Goal: Navigation & Orientation: Find specific page/section

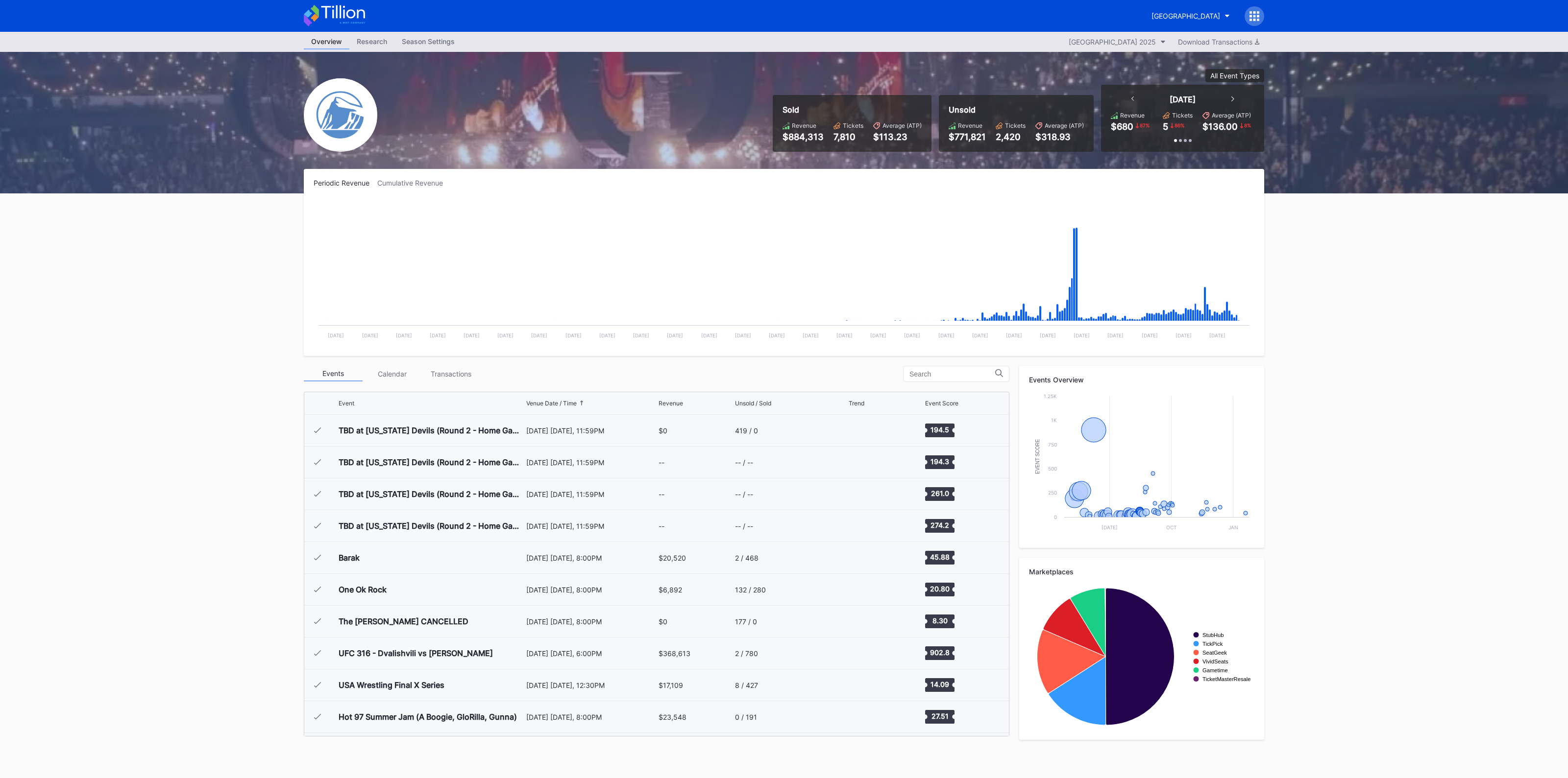
scroll to position [955, 0]
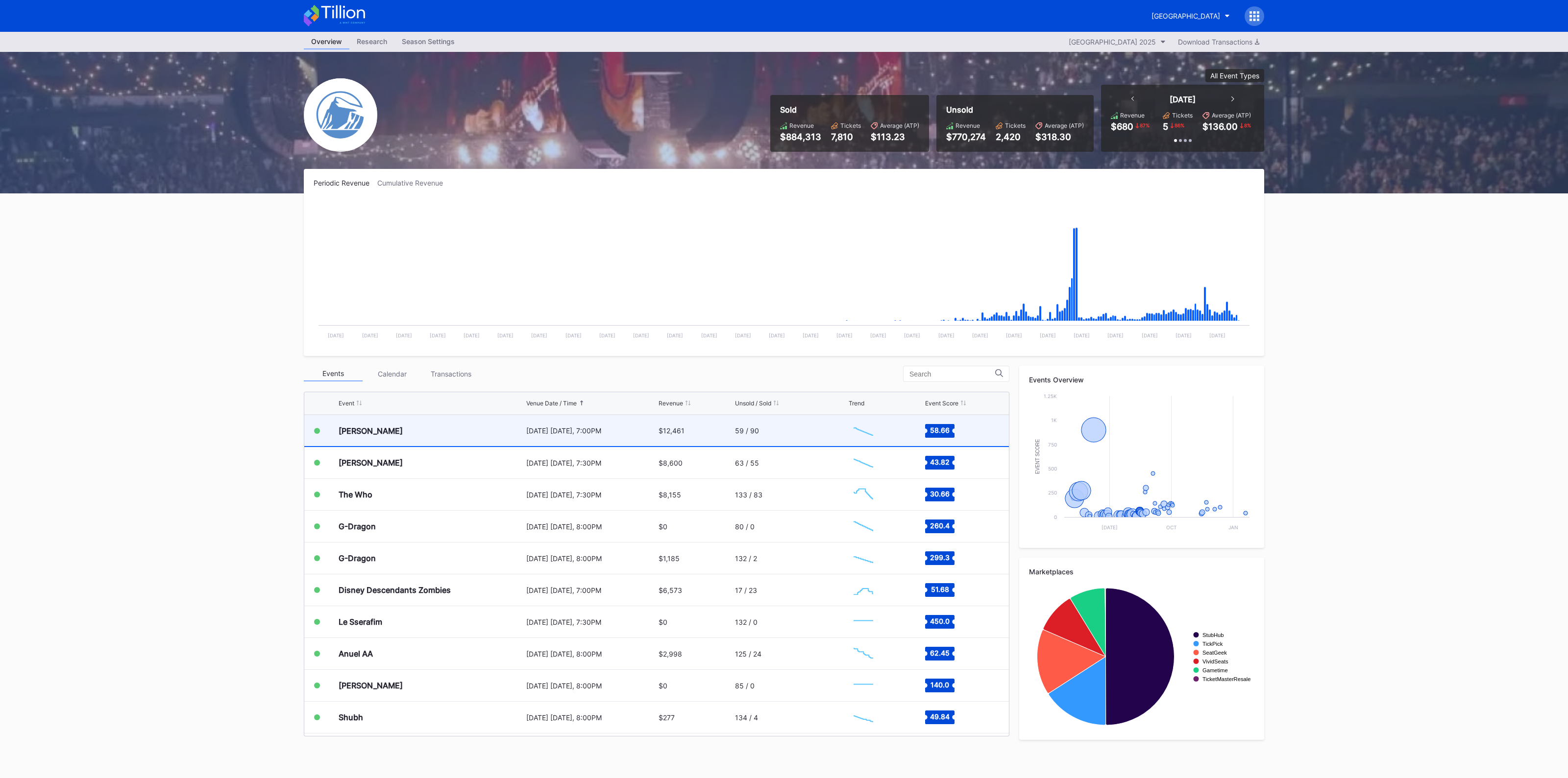
click at [565, 437] on div "[DATE] [DATE], 7:00PM" at bounding box center [591, 430] width 130 height 31
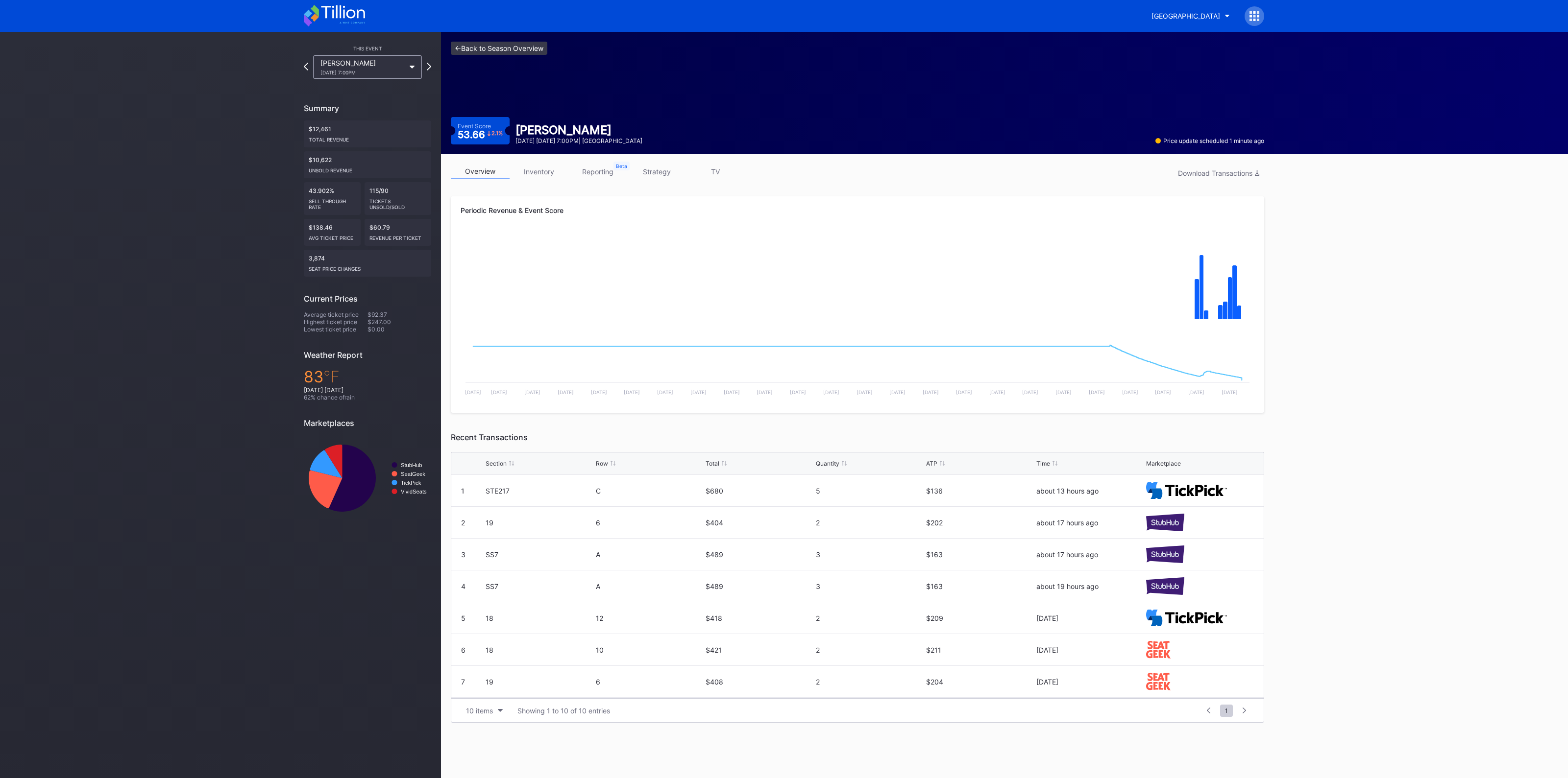
click at [495, 52] on link "<- Back to Season Overview" at bounding box center [499, 48] width 97 height 13
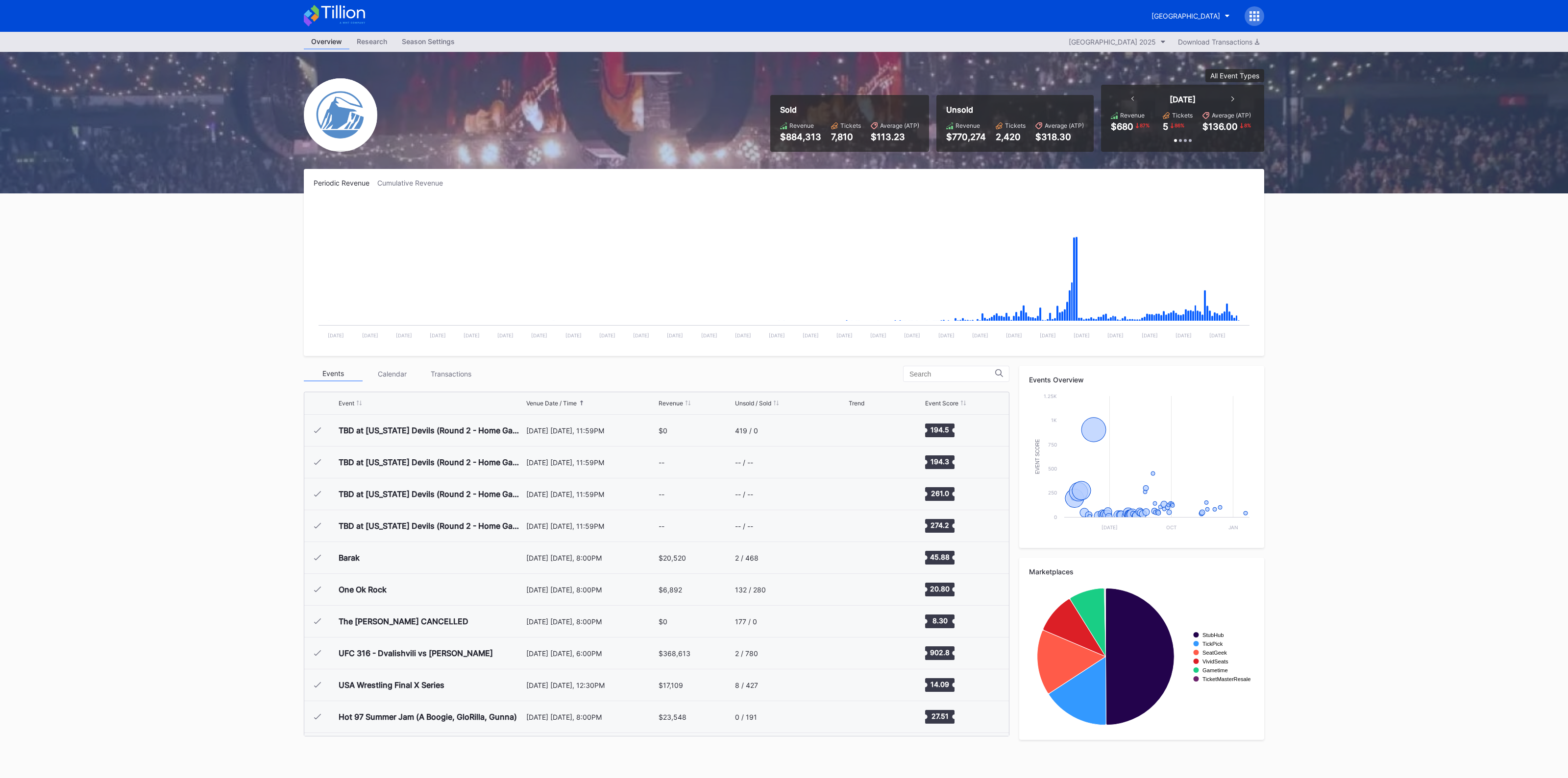
scroll to position [955, 0]
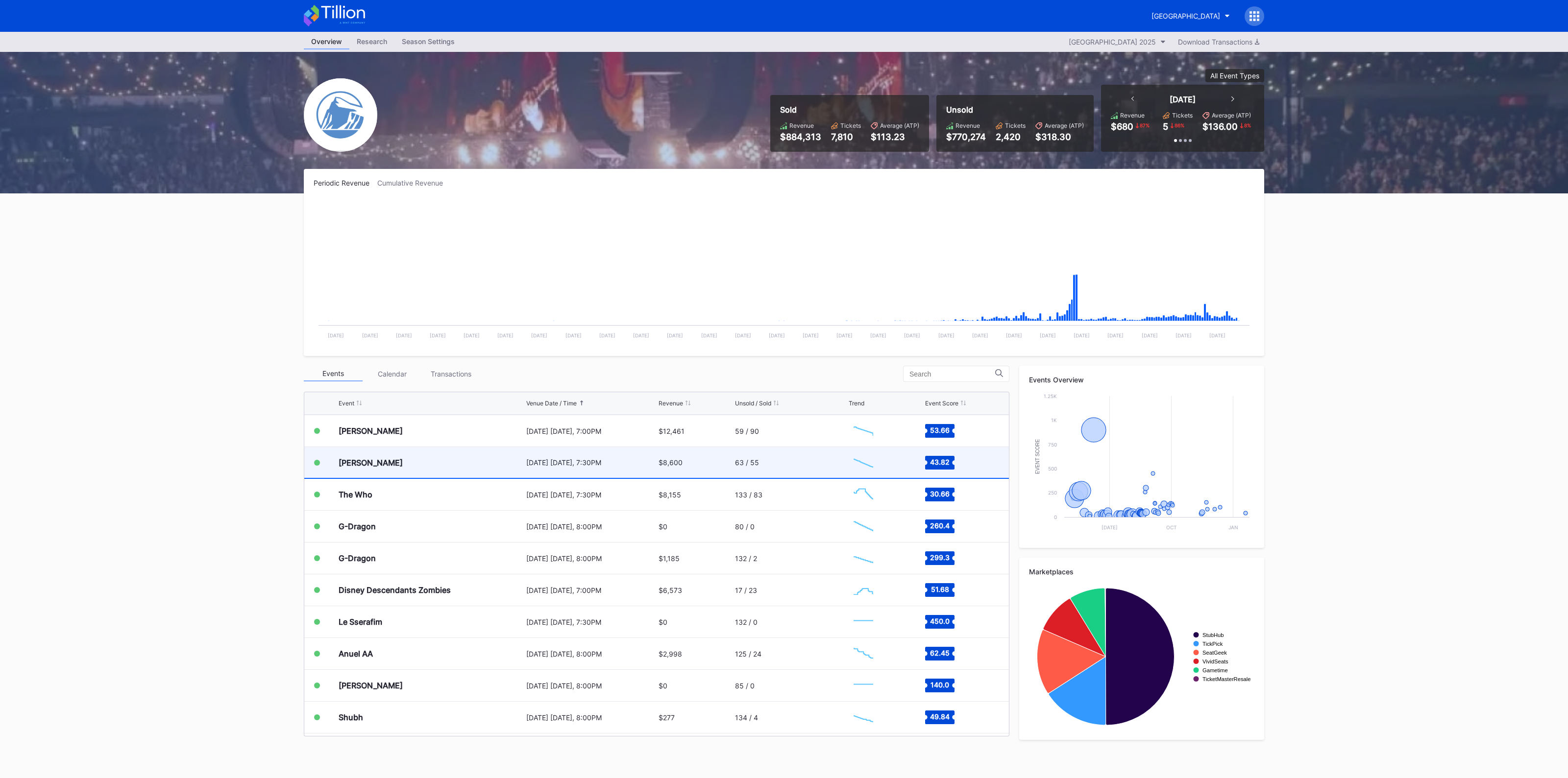
click at [557, 462] on div "[DATE] [DATE], 7:30PM" at bounding box center [591, 462] width 130 height 8
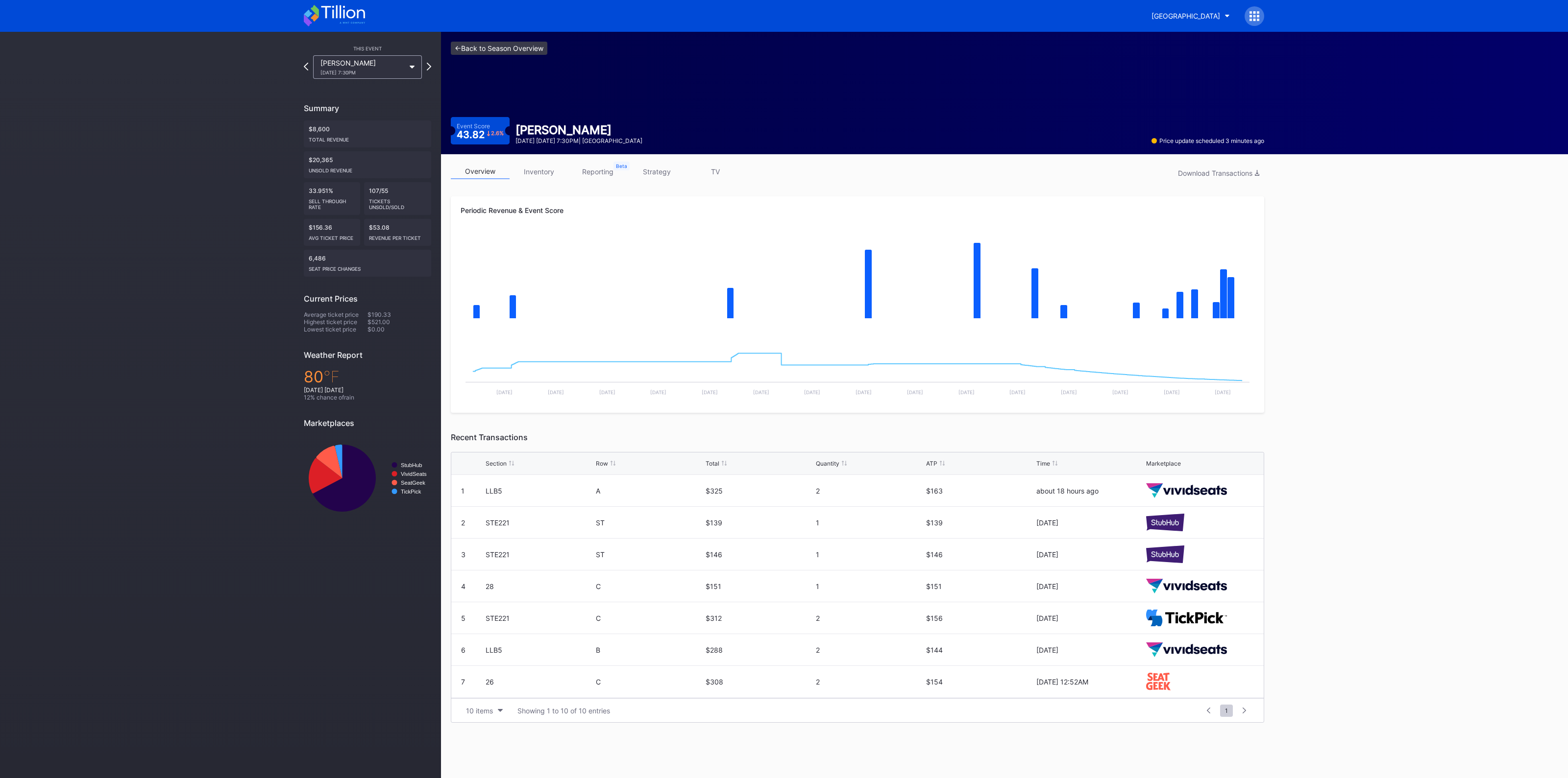
click at [509, 51] on link "<- Back to Season Overview" at bounding box center [499, 48] width 97 height 13
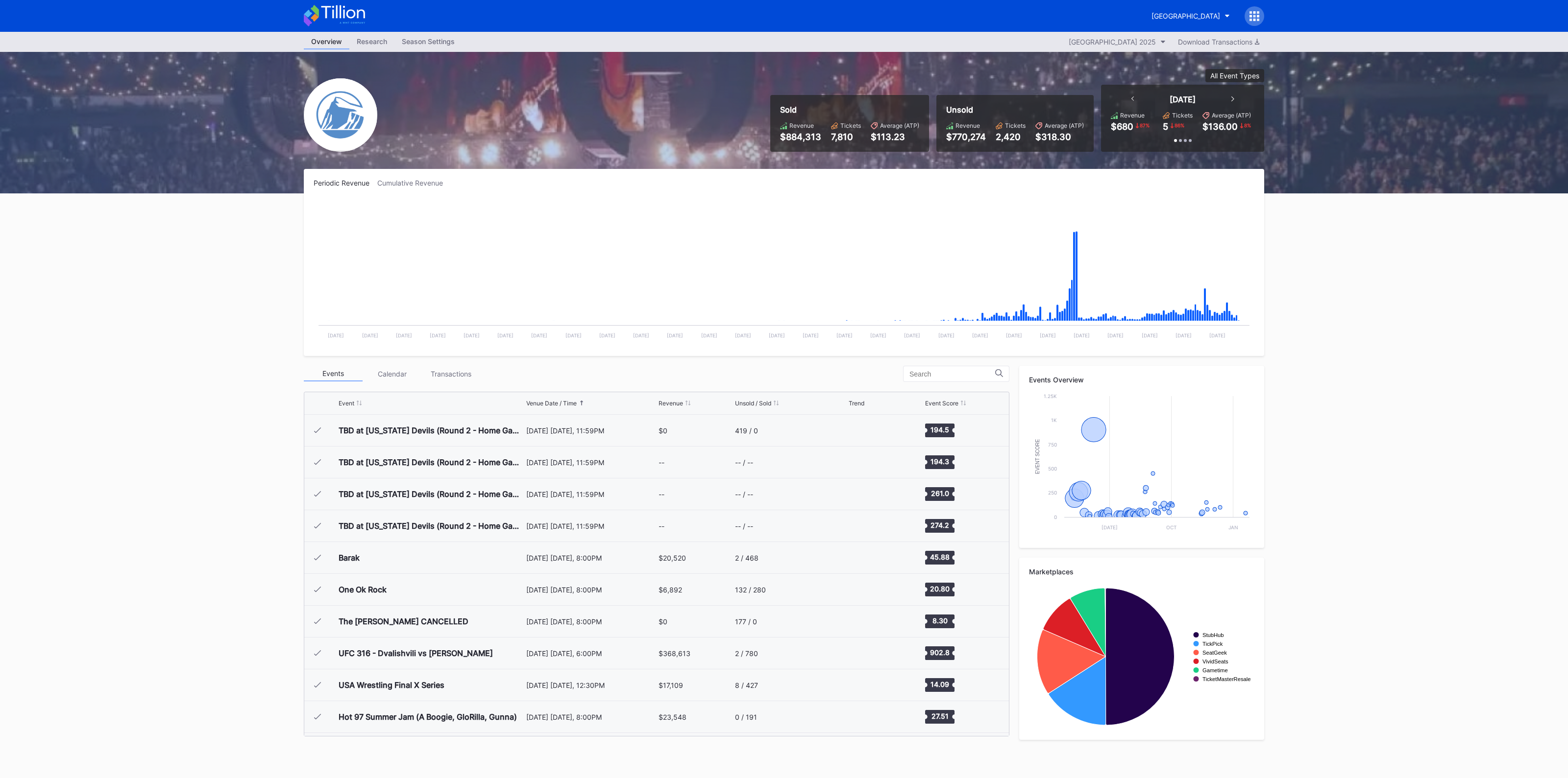
scroll to position [955, 0]
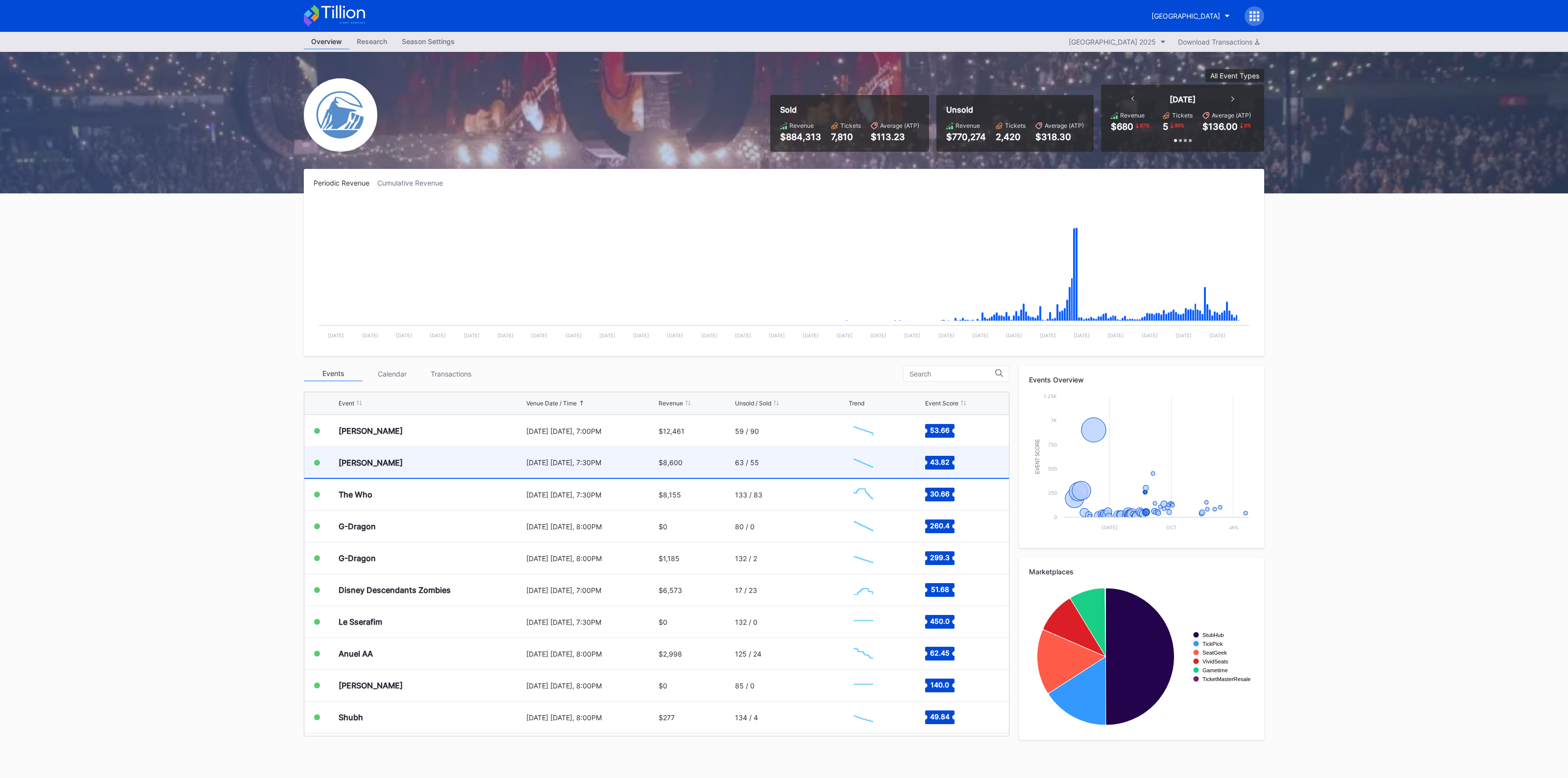
click at [787, 465] on div "63 / 55" at bounding box center [790, 463] width 111 height 31
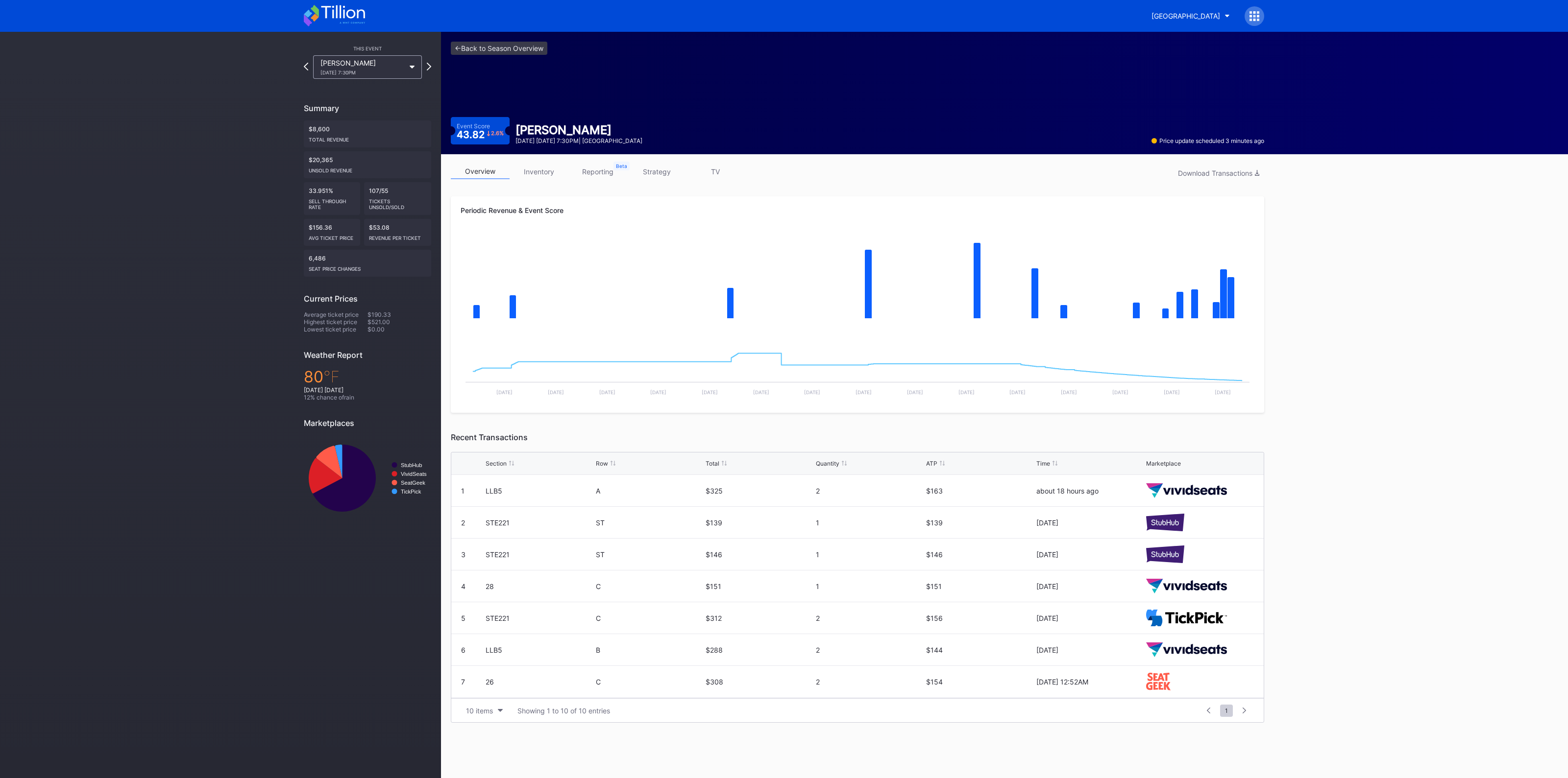
click at [526, 162] on div "overview inventory reporting strategy TV Download Transactions Periodic Revenue…" at bounding box center [858, 444] width 833 height 578
click at [535, 175] on link "inventory" at bounding box center [539, 172] width 58 height 15
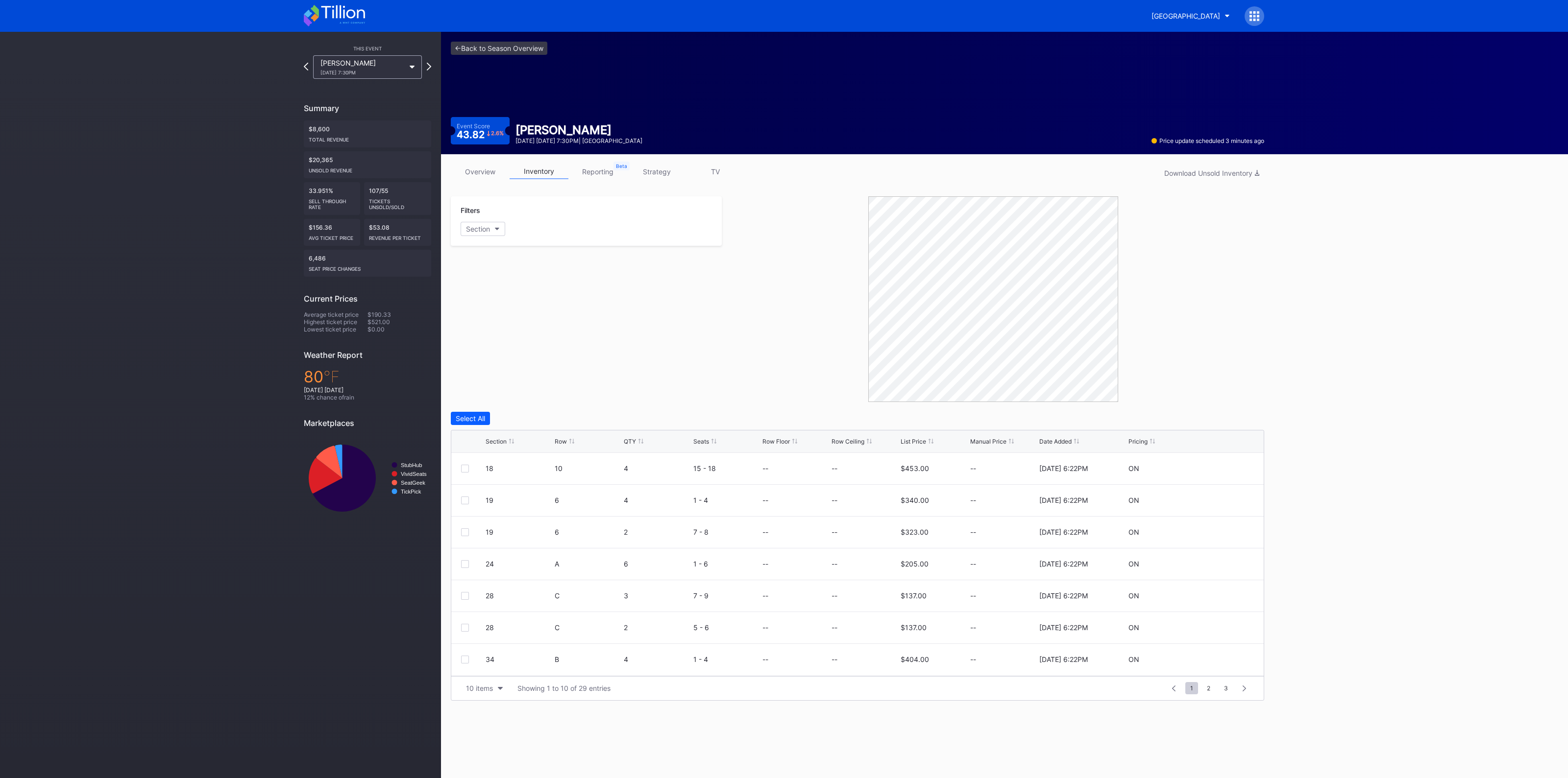
click at [475, 174] on link "overview" at bounding box center [480, 172] width 58 height 15
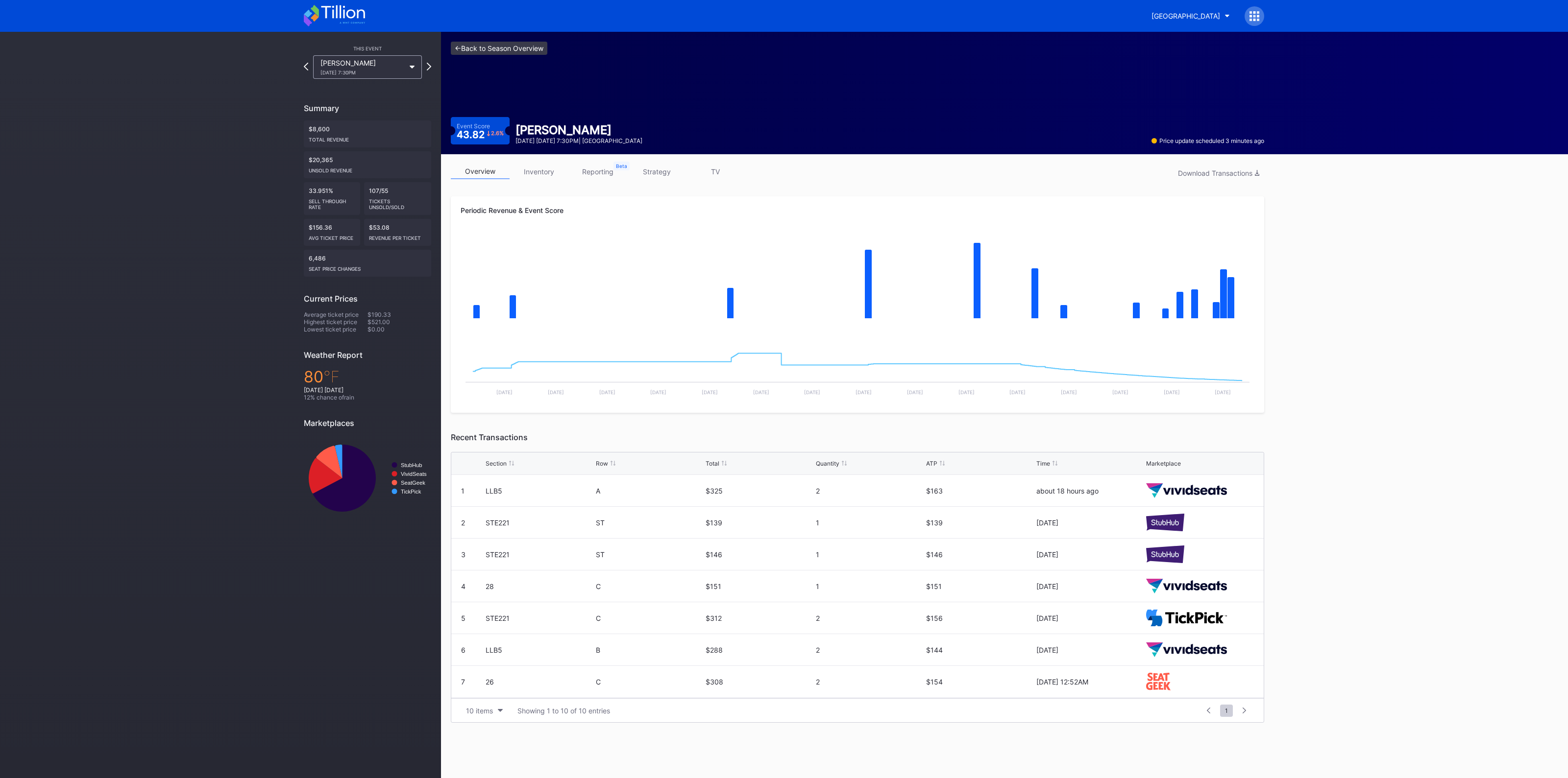
click at [493, 50] on link "<- Back to Season Overview" at bounding box center [499, 48] width 97 height 13
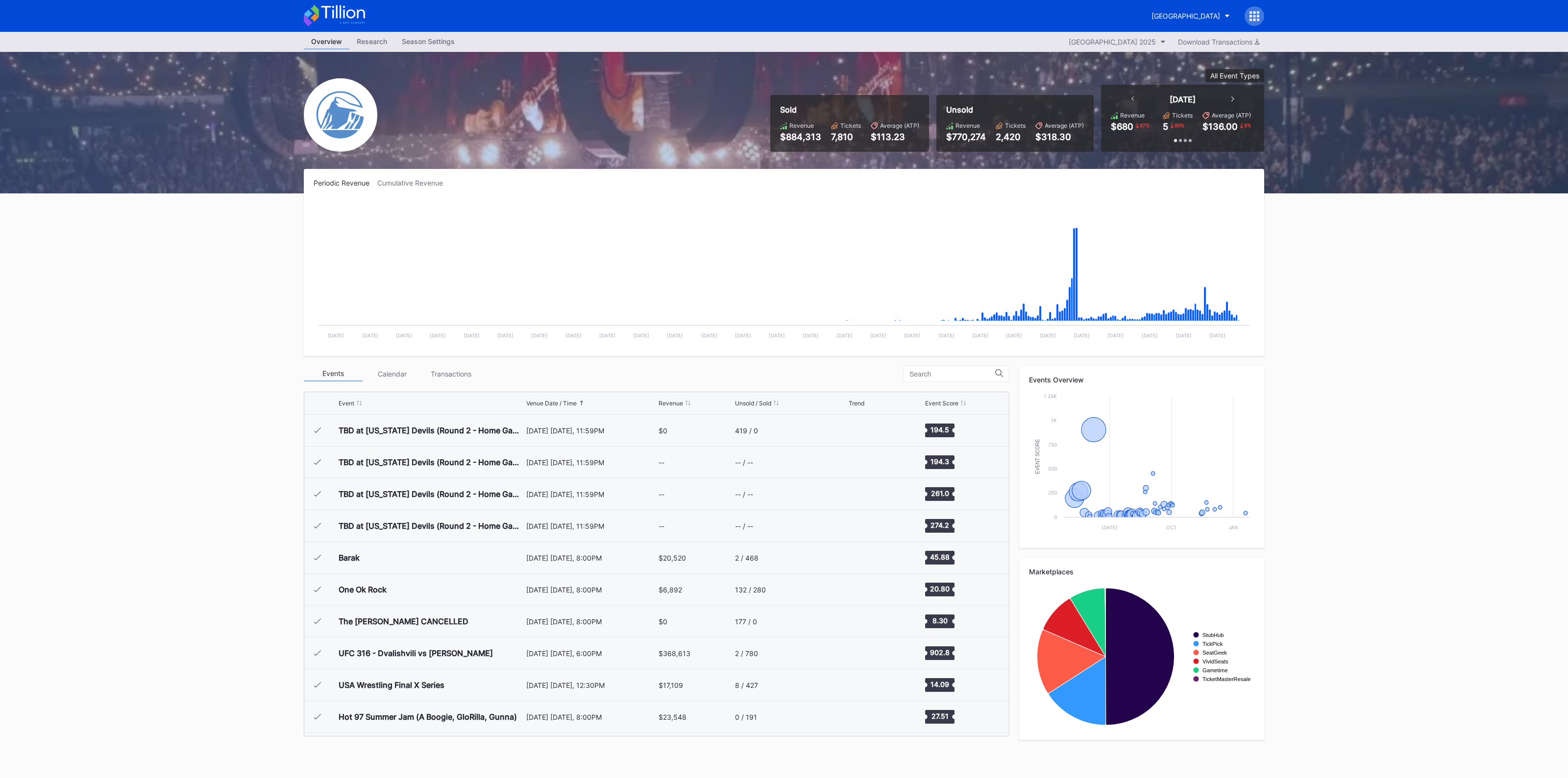
scroll to position [955, 0]
